Goal: Task Accomplishment & Management: Manage account settings

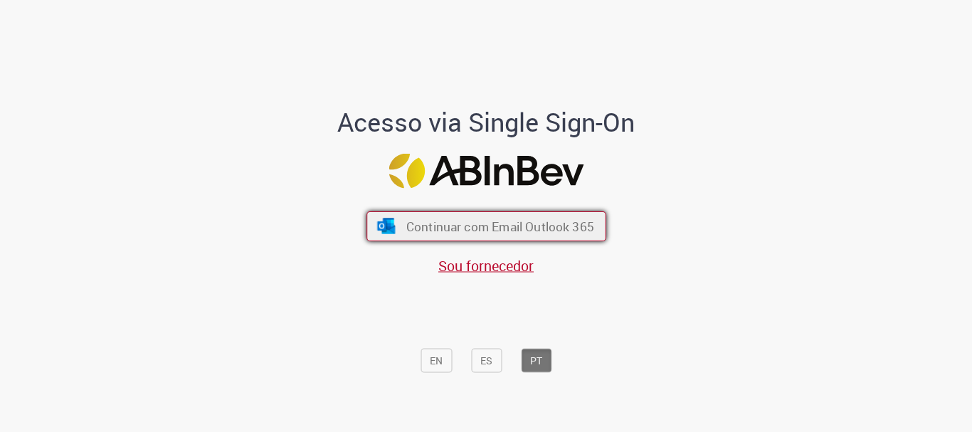
click at [480, 221] on span "Continuar com Email Outlook 365" at bounding box center [500, 226] width 188 height 16
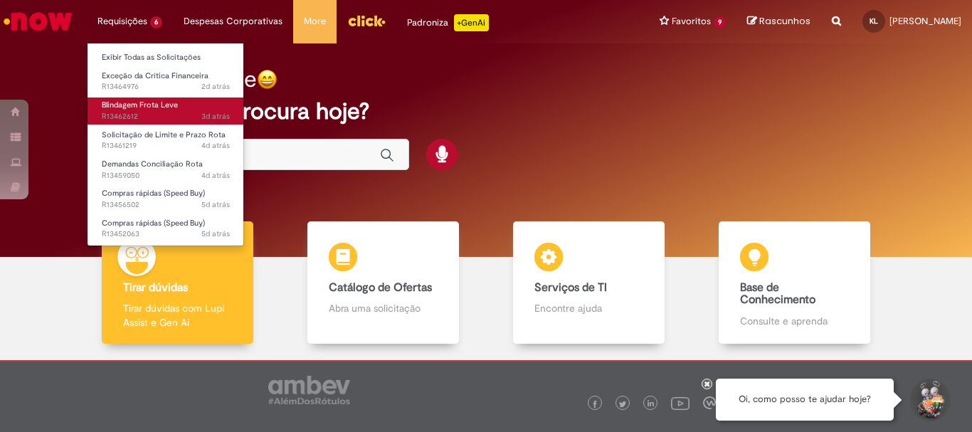
click at [150, 100] on span "Blindagem Frota Leve" at bounding box center [140, 105] width 76 height 11
click at [148, 100] on span "Blindagem Frota Leve" at bounding box center [140, 105] width 76 height 11
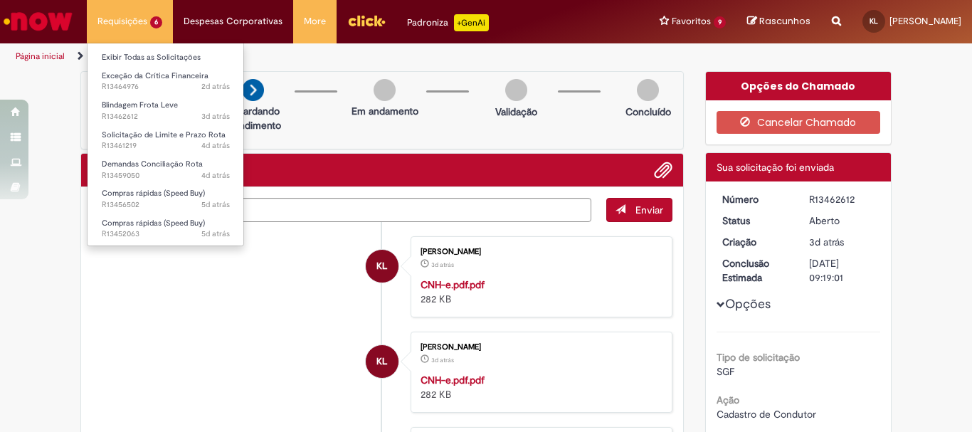
click at [137, 25] on li "Requisições 6 Exibir Todas as Solicitações Exceção da Crítica Financeira 2d atr…" at bounding box center [130, 21] width 86 height 43
click at [147, 57] on link "Exibir Todas as Solicitações" at bounding box center [166, 58] width 157 height 16
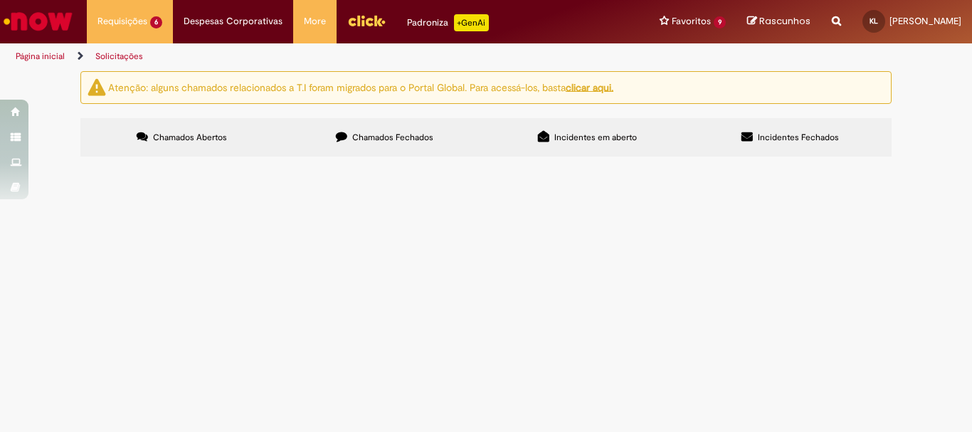
scroll to position [38, 0]
click at [411, 132] on span "Chamados Fechados" at bounding box center [392, 137] width 81 height 11
